Goal: Obtain resource: Obtain resource

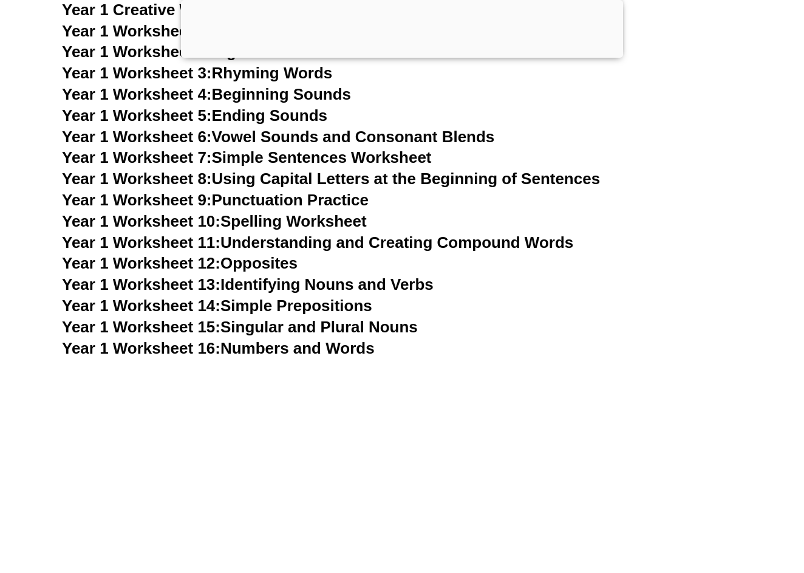
scroll to position [2368, 0]
click at [285, 254] on link "Year 1 Worksheet 12: Opposites" at bounding box center [180, 263] width 236 height 18
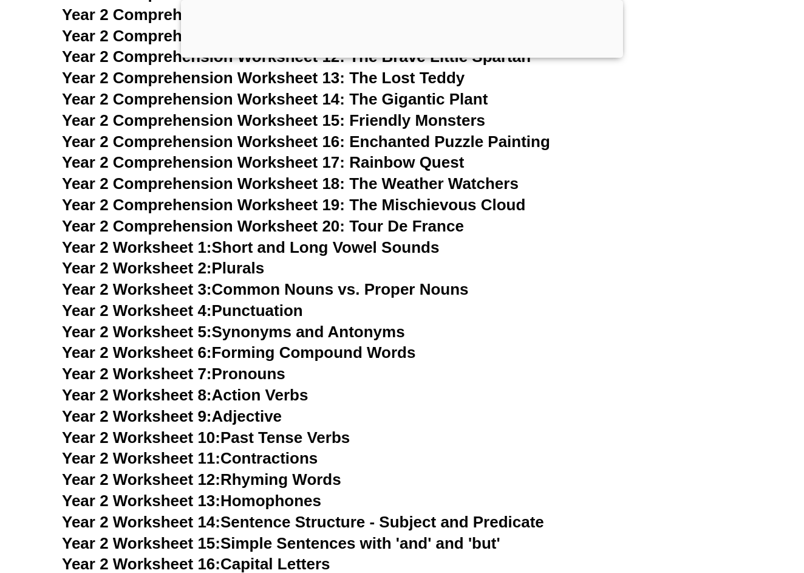
scroll to position [3196, 0]
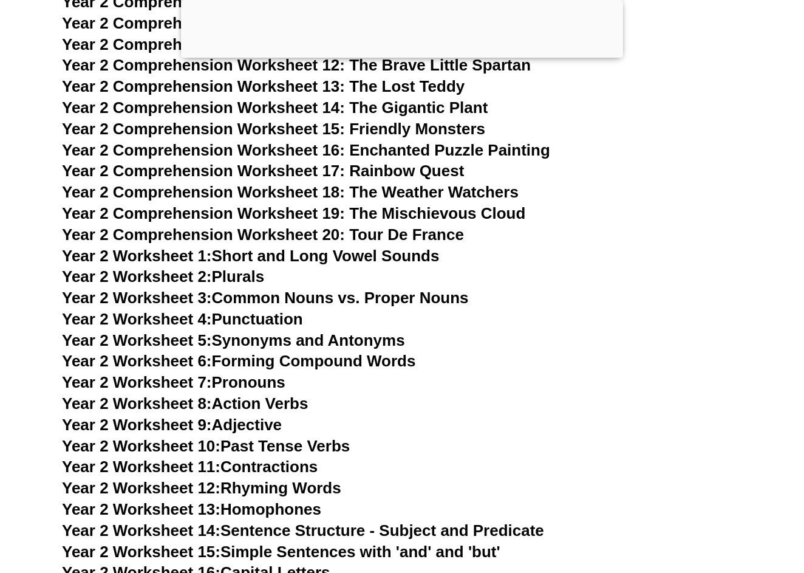
click at [293, 289] on link "Year 2 Worksheet 3: Common Nouns vs. Proper Nouns" at bounding box center [265, 298] width 407 height 18
click at [192, 267] on span "Year 2 Worksheet 2:" at bounding box center [137, 276] width 150 height 18
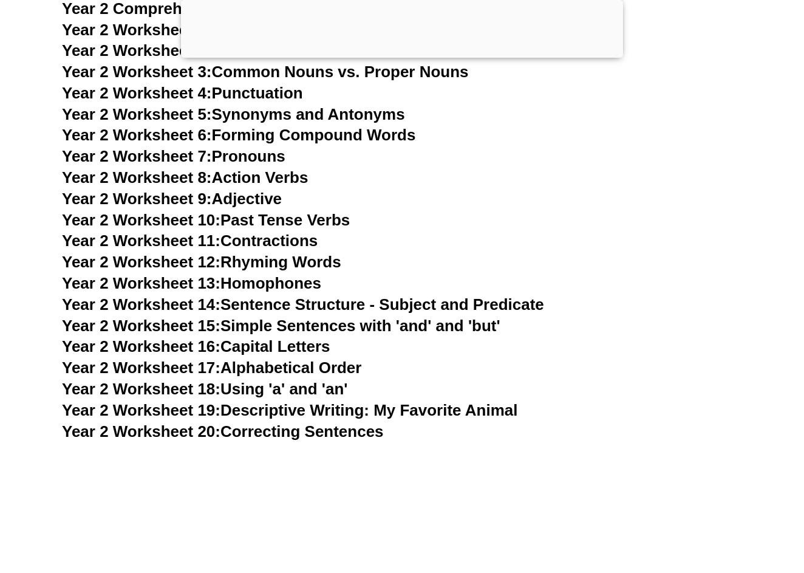
scroll to position [3423, 0]
click at [394, 400] on link "Year 2 Worksheet 19: Descriptive Writing: My Favorite Animal" at bounding box center [290, 409] width 456 height 18
click at [340, 379] on link "Year 2 Worksheet 18: Using 'a' and 'an'" at bounding box center [204, 388] width 285 height 18
click at [255, 316] on link "Year 2 Worksheet 15: Simple Sentences with 'and' and 'but'" at bounding box center [281, 325] width 439 height 18
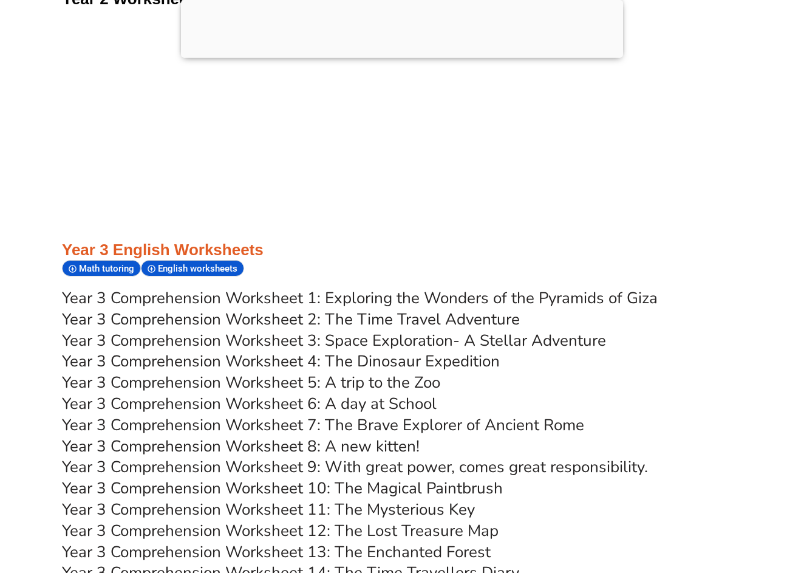
scroll to position [2368, 0]
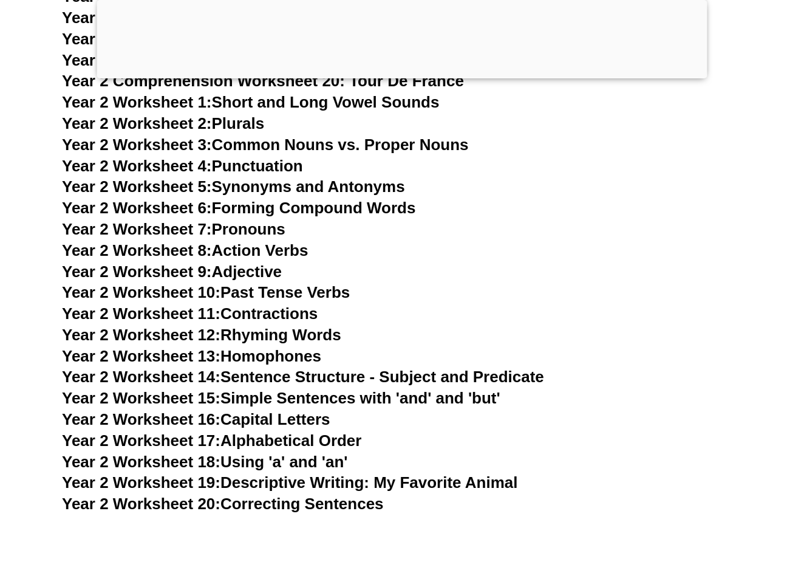
scroll to position [3217, 0]
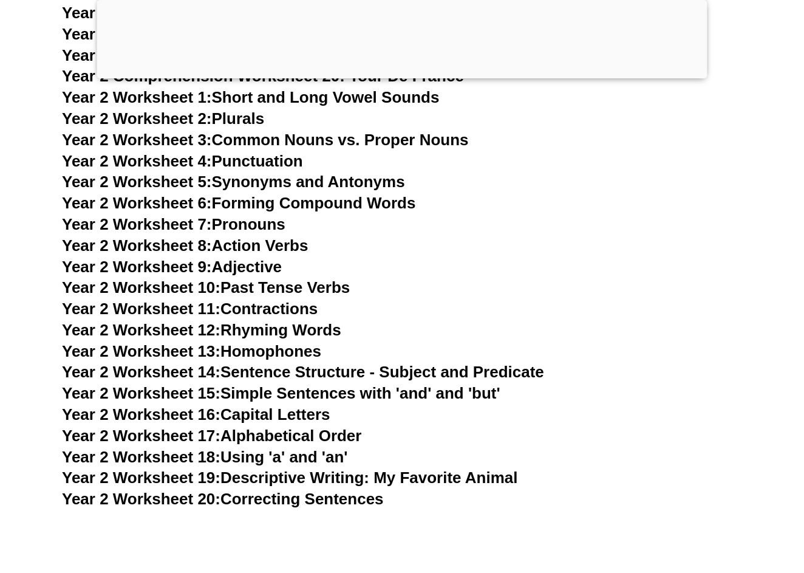
click at [361, 490] on link "Year 2 Worksheet 20: Correcting Sentences" at bounding box center [223, 499] width 322 height 18
